Goal: Entertainment & Leisure: Consume media (video, audio)

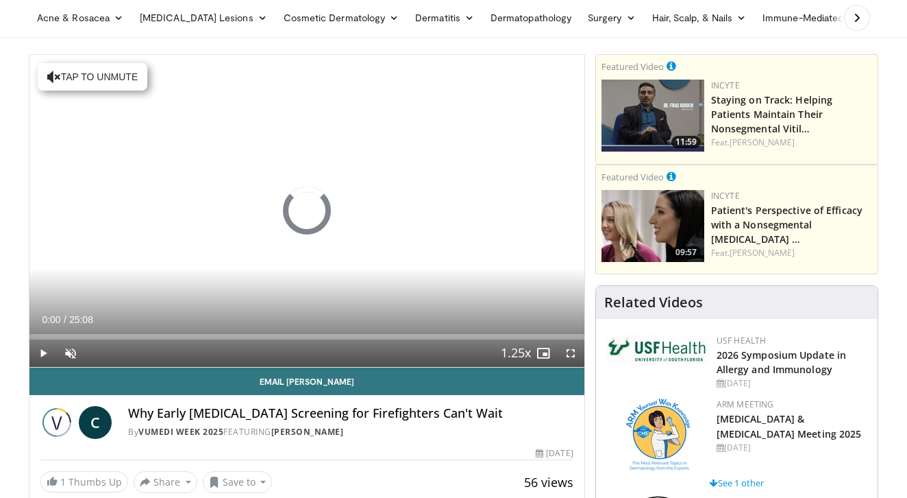
scroll to position [71, 0]
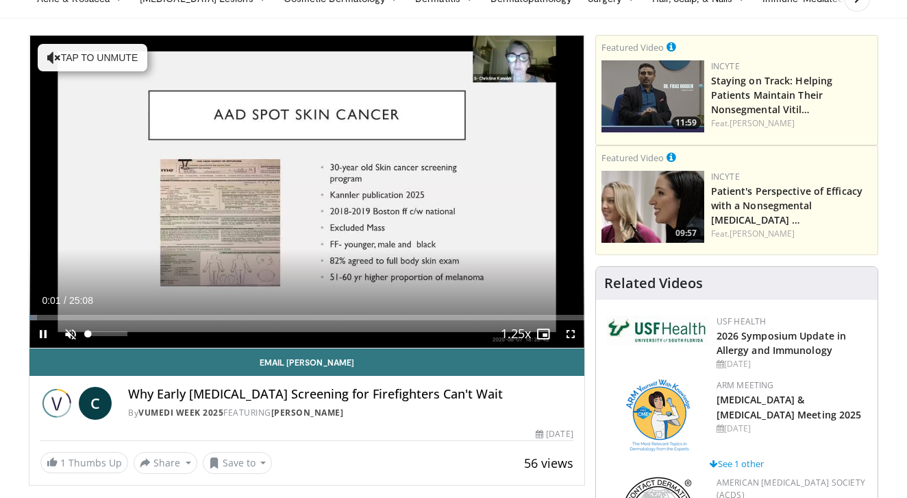
click at [70, 327] on span "Video Player" at bounding box center [70, 333] width 27 height 27
click at [42, 332] on span "Video Player" at bounding box center [42, 333] width 27 height 27
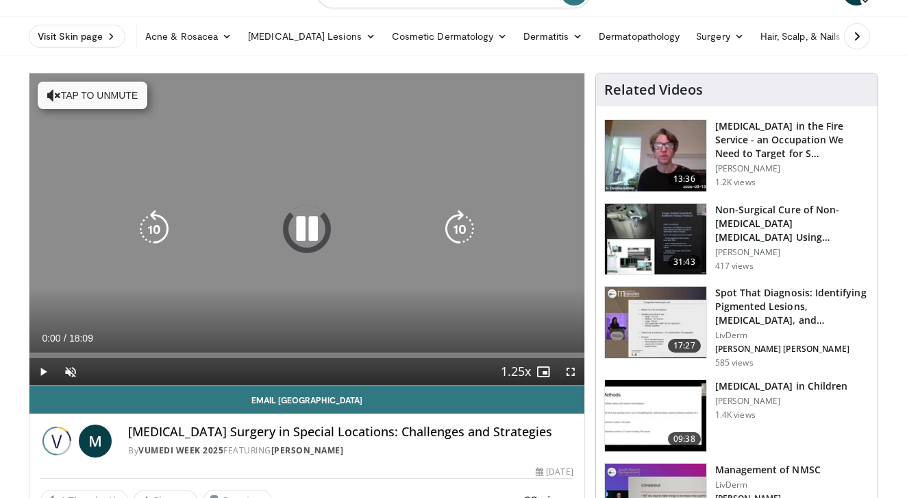
scroll to position [38, 0]
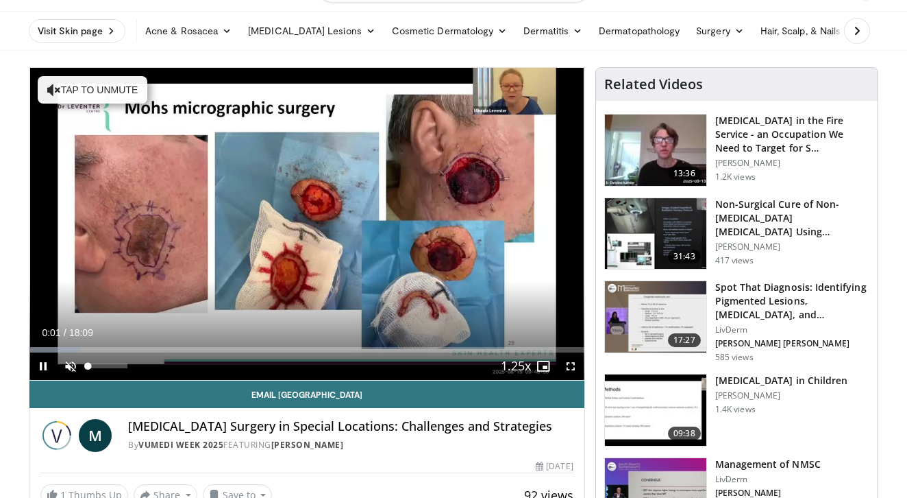
click at [69, 362] on span "Video Player" at bounding box center [70, 365] width 27 height 27
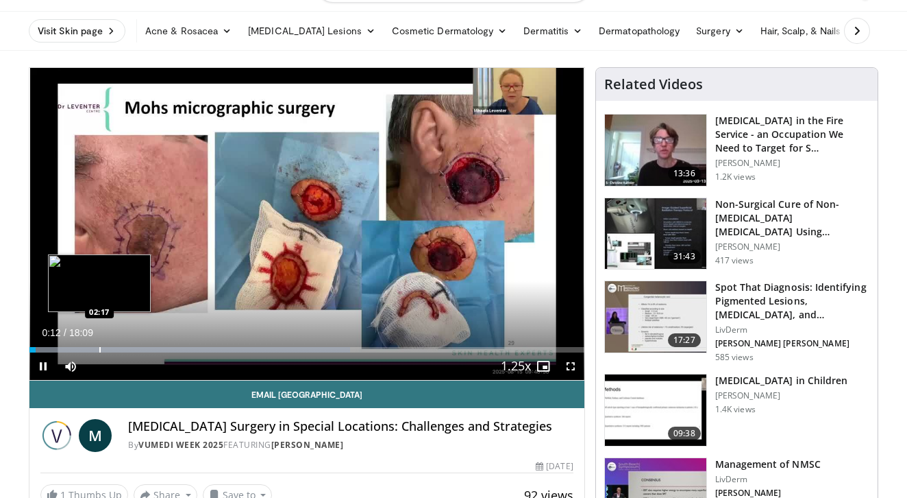
click at [99, 347] on div "Progress Bar" at bounding box center [99, 349] width 1 height 5
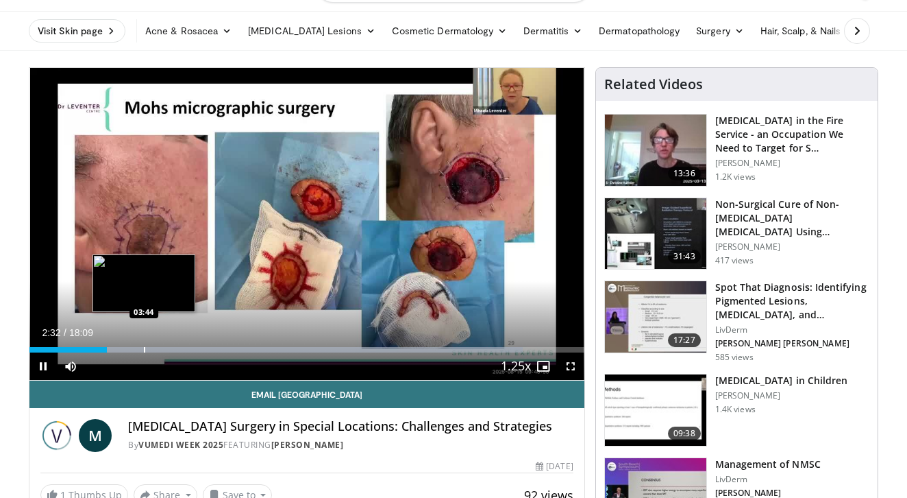
click at [145, 345] on div "Loaded : 88.98% 02:32 03:44" at bounding box center [306, 345] width 555 height 13
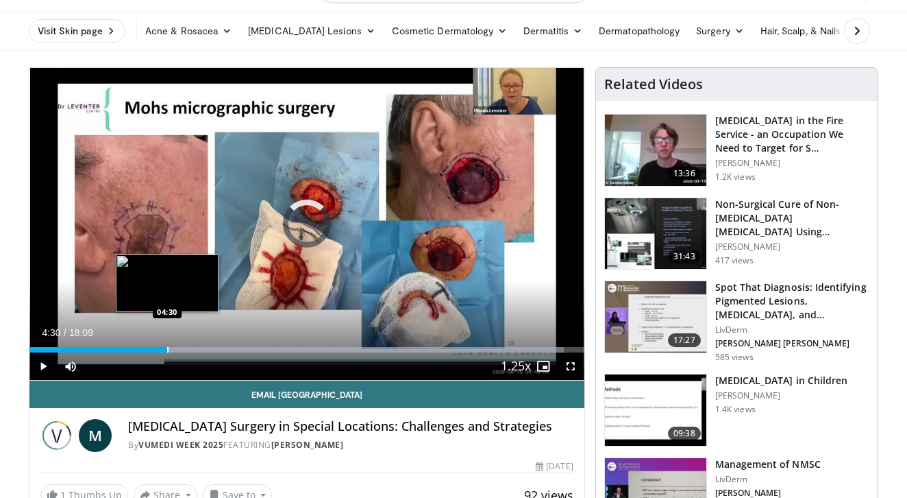
click at [167, 339] on div "Loaded : 96.32% 03:55 04:30" at bounding box center [306, 345] width 555 height 13
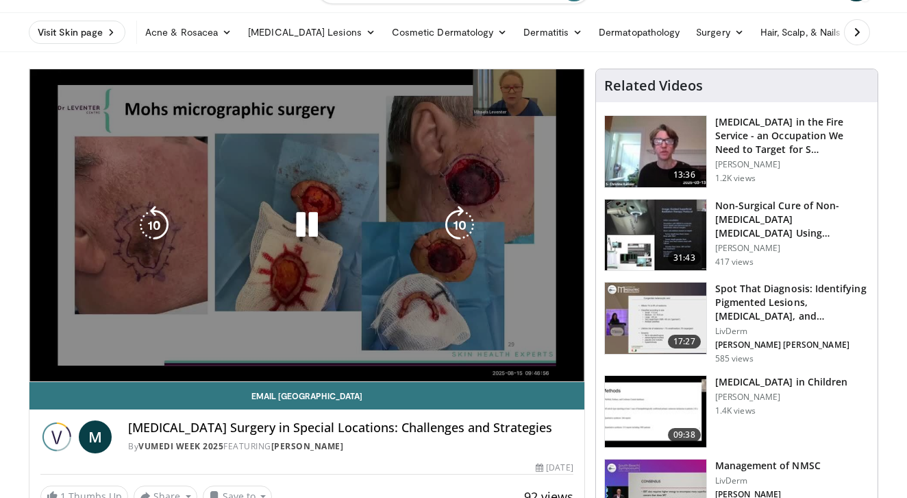
scroll to position [35, 0]
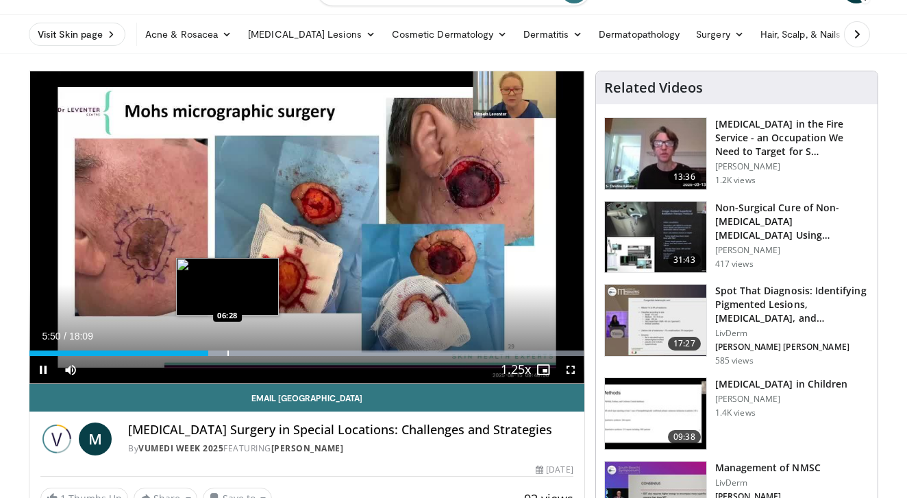
click at [228, 354] on div "Progress Bar" at bounding box center [228, 352] width 1 height 5
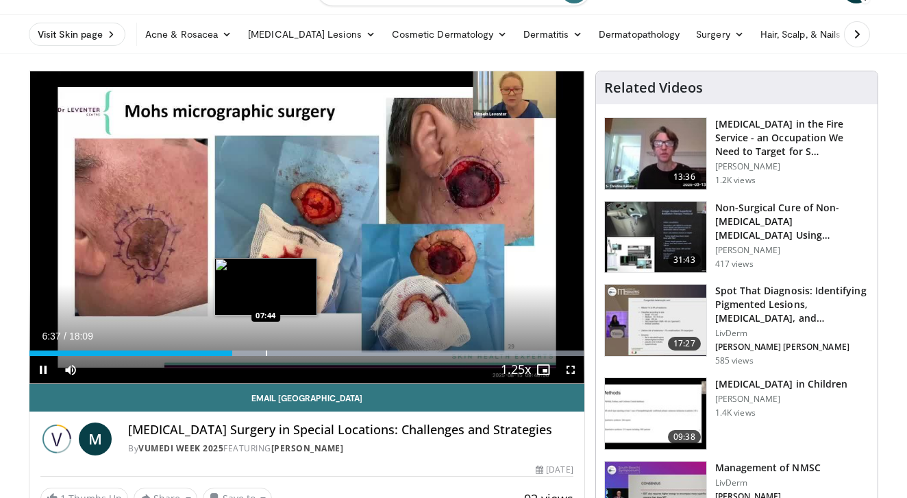
click at [266, 348] on div "Loaded : 99.98% 06:37 07:44" at bounding box center [306, 349] width 555 height 13
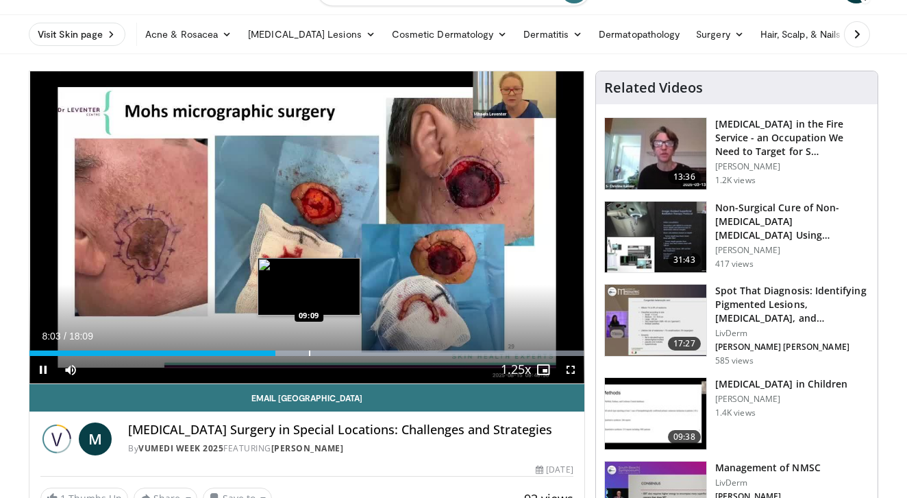
click at [309, 353] on div "Progress Bar" at bounding box center [309, 352] width 1 height 5
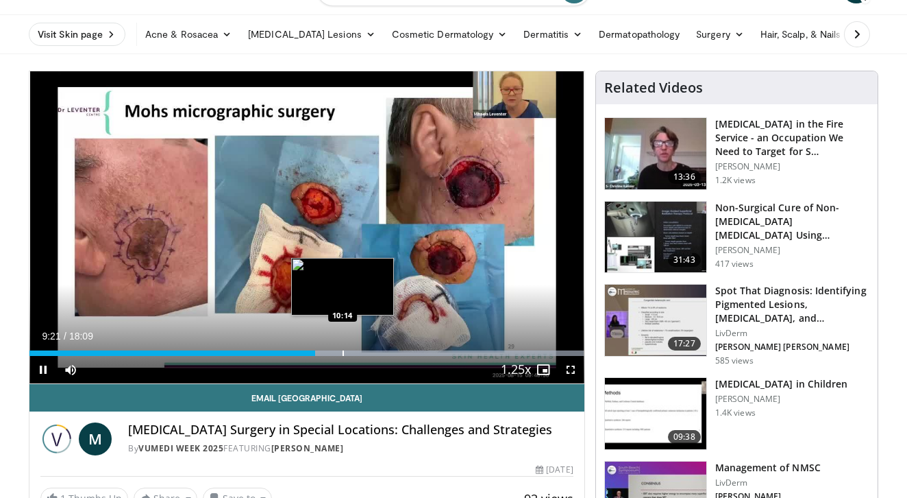
click at [343, 350] on div "Progress Bar" at bounding box center [343, 352] width 1 height 5
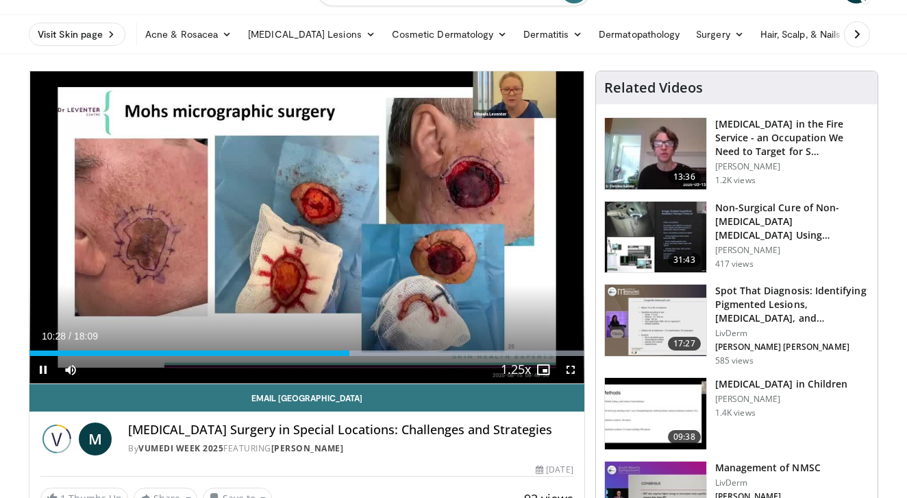
click at [41, 363] on span "Video Player" at bounding box center [42, 369] width 27 height 27
